Goal: Information Seeking & Learning: Learn about a topic

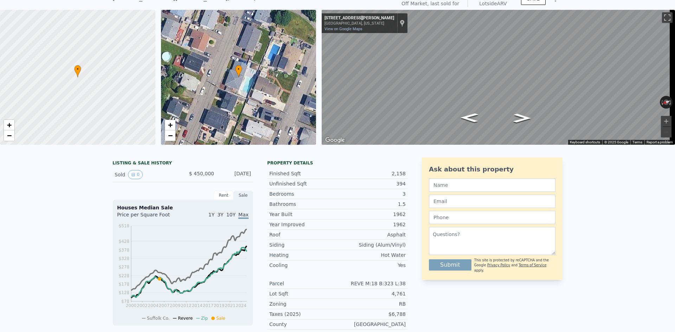
scroll to position [2, 0]
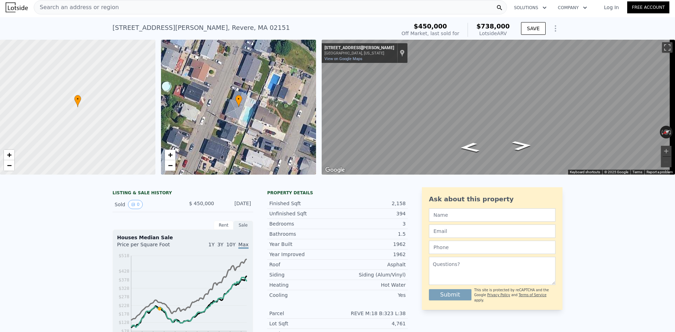
click at [114, 7] on div "Search an address or region" at bounding box center [270, 7] width 473 height 14
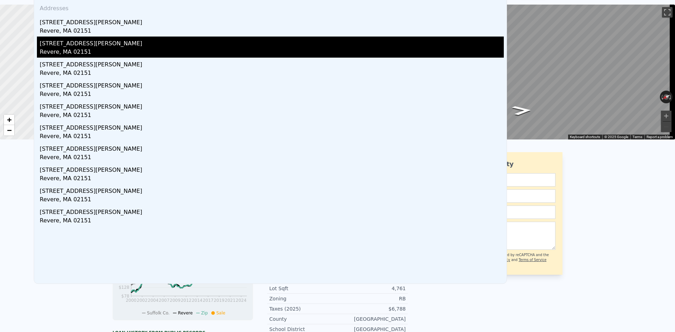
scroll to position [0, 0]
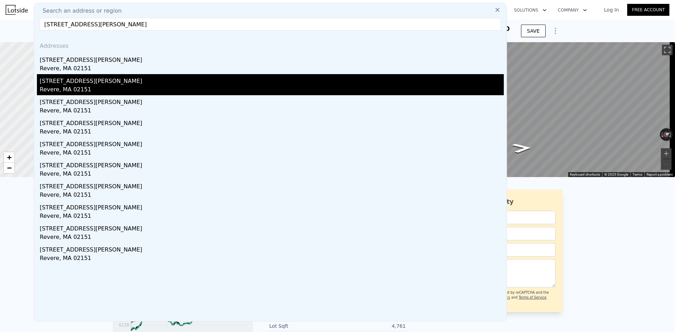
type input "[STREET_ADDRESS][PERSON_NAME]"
click at [91, 88] on div "Revere, MA 02151" at bounding box center [272, 90] width 464 height 10
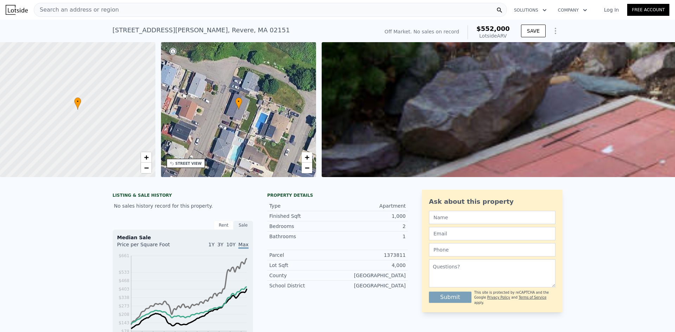
type input "5"
type input "1.5"
type input "3"
type input "1578"
type input "2580"
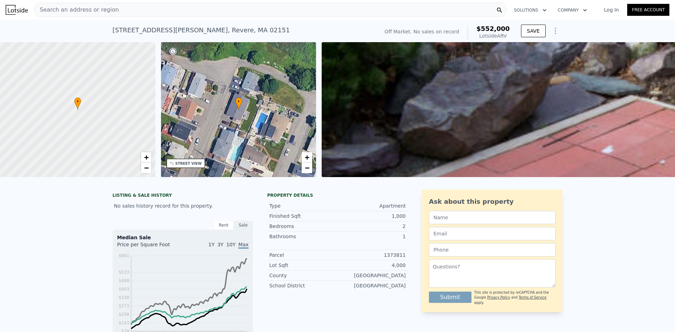
type input "3354"
type input "6098"
type input "$ 738,000"
type input "6"
type input "$ 208,110"
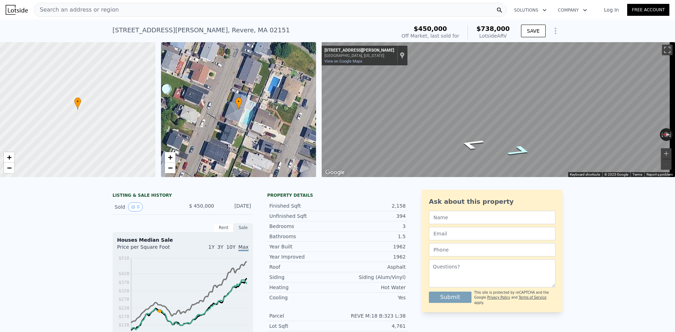
click at [513, 153] on icon "Go South, Bates St" at bounding box center [520, 151] width 46 height 16
click at [509, 115] on div "Map" at bounding box center [498, 109] width 353 height 135
click at [661, 150] on button "Zoom in" at bounding box center [666, 153] width 11 height 11
click at [661, 152] on button "Zoom in" at bounding box center [666, 153] width 11 height 11
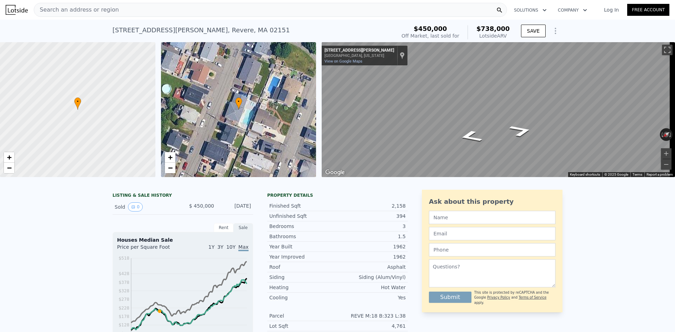
click at [218, 113] on div "• + − • + − ← Move left → Move right ↑ Move up ↓ Move down + Zoom in - Zoom out…" at bounding box center [337, 109] width 675 height 135
click at [674, 90] on div "Search an address or region Solutions Company Open main menu Log In Free Accoun…" at bounding box center [337, 166] width 675 height 332
click at [121, 13] on div "Search an address or region" at bounding box center [270, 10] width 473 height 14
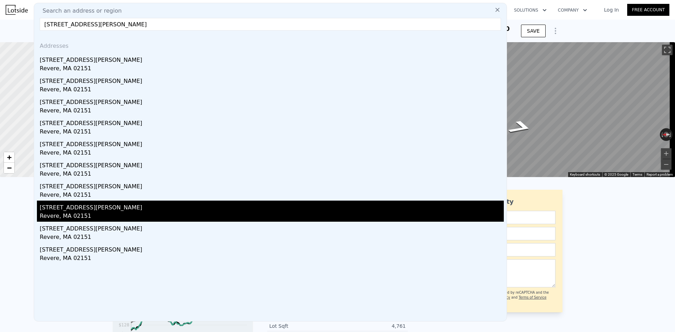
type input "[STREET_ADDRESS][PERSON_NAME]"
click at [81, 207] on div "[STREET_ADDRESS][PERSON_NAME]" at bounding box center [272, 206] width 464 height 11
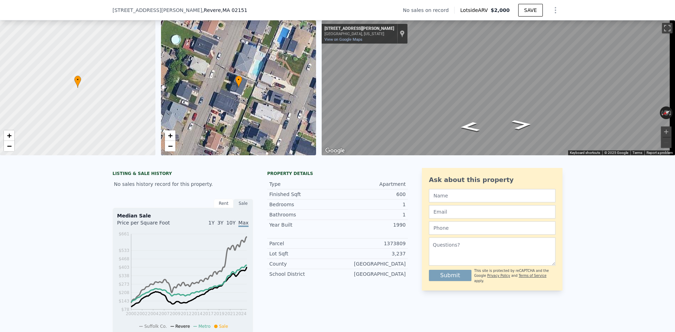
scroll to position [33, 0]
